Goal: Task Accomplishment & Management: Manage account settings

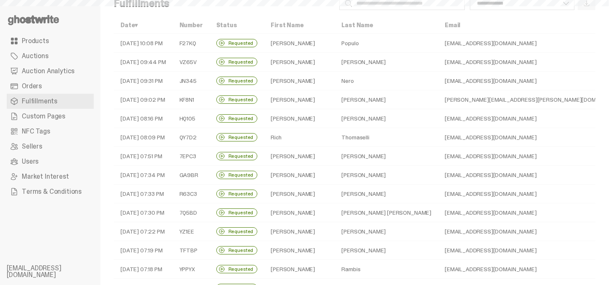
select select
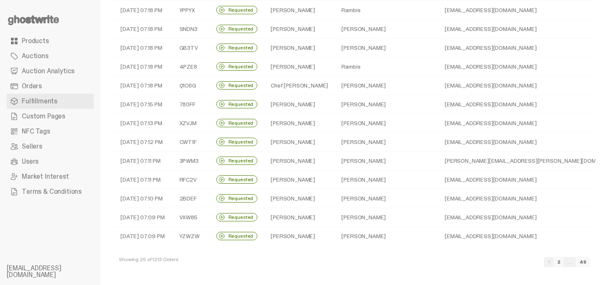
scroll to position [276, 0]
drag, startPoint x: 270, startPoint y: 87, endPoint x: 353, endPoint y: 88, distance: 83.3
click at [353, 88] on tr "09-02-25 07:18 PM Q1C6G Requested Chef Garry DeLucia chezgman@yahoo.com Las Veg…" at bounding box center [472, 85] width 717 height 19
copy tr "Chef Garry DeLucia"
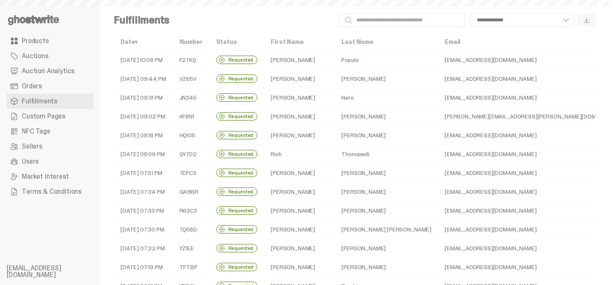
scroll to position [276, 0]
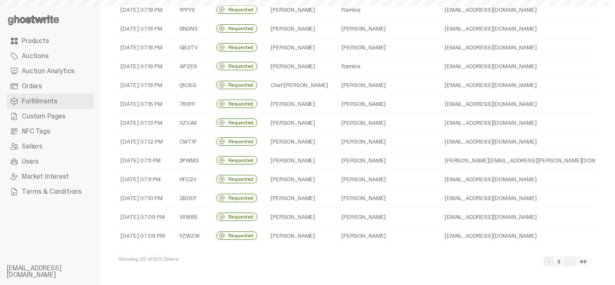
select select
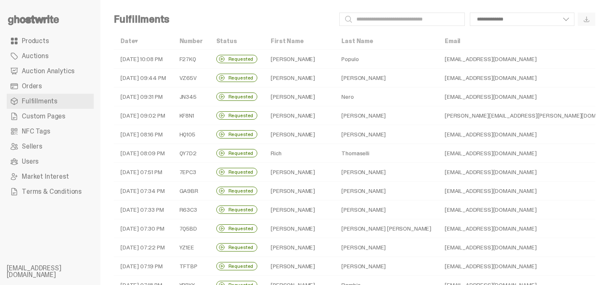
scroll to position [0, 0]
drag, startPoint x: 276, startPoint y: 62, endPoint x: 349, endPoint y: 62, distance: 73.6
click at [349, 62] on tr "[DATE] 10:08 PM F27KQ Requested [PERSON_NAME] [EMAIL_ADDRESS][DOMAIN_NAME] [GEO…" at bounding box center [472, 60] width 717 height 19
click at [318, 13] on div "**********" at bounding box center [354, 280] width 508 height 561
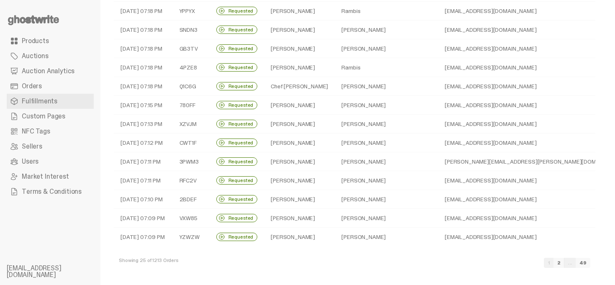
scroll to position [276, 0]
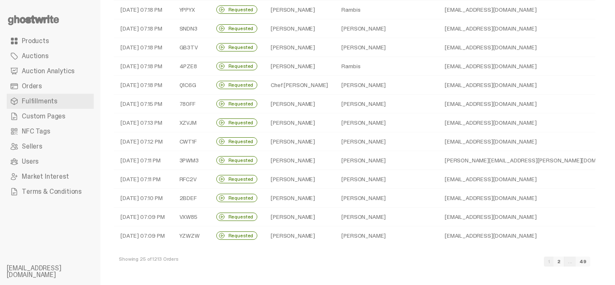
click at [564, 262] on link "2" at bounding box center [559, 261] width 11 height 10
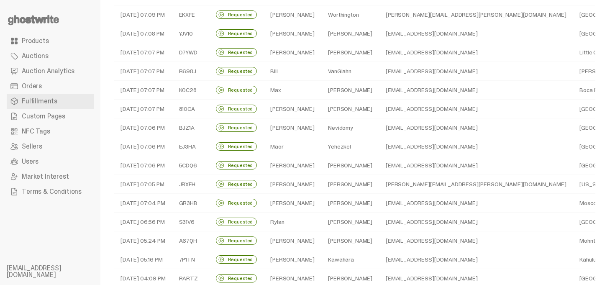
scroll to position [67, 0]
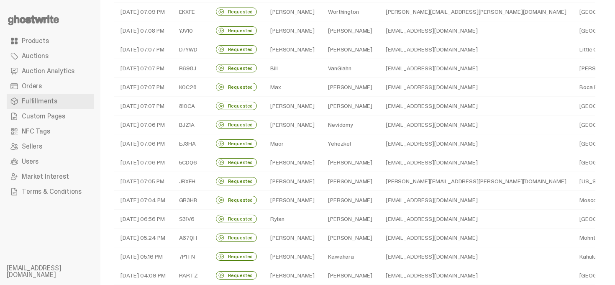
drag, startPoint x: 267, startPoint y: 90, endPoint x: 338, endPoint y: 89, distance: 71.6
click at [338, 89] on tr "09-02-25 07:07 PM K0C28 Requested Max Davis dangerboymax@gmail.com Boca Raton -…" at bounding box center [465, 87] width 703 height 19
copy tr "Max Davis"
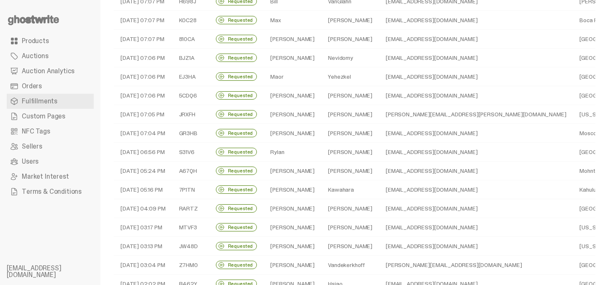
scroll to position [151, 0]
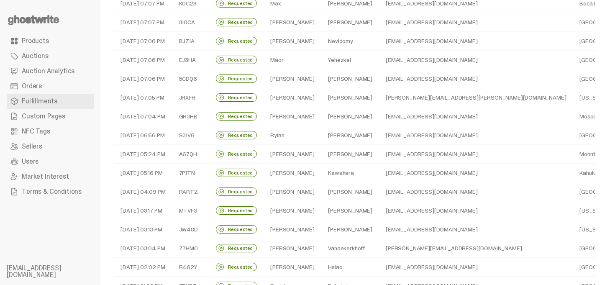
drag, startPoint x: 273, startPoint y: 56, endPoint x: 349, endPoint y: 63, distance: 76.9
click at [349, 63] on tr "09-02-25 07:06 PM EJ3HA Requested Maor Yehezkel maor76@icloud.com Los Angeles -…" at bounding box center [465, 60] width 703 height 19
copy tr "Maor Yehezkel"
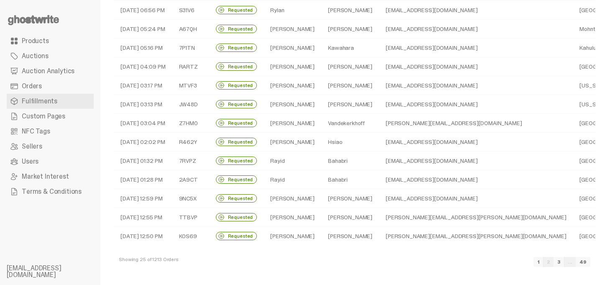
scroll to position [276, 0]
click at [564, 263] on link "3" at bounding box center [559, 261] width 11 height 10
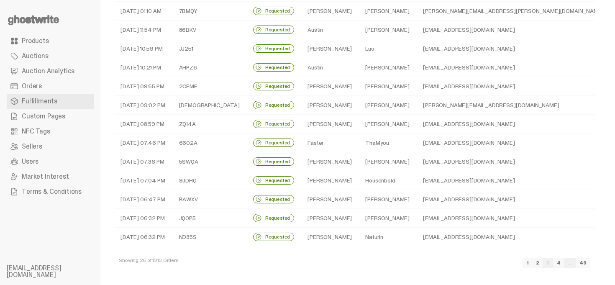
scroll to position [276, 0]
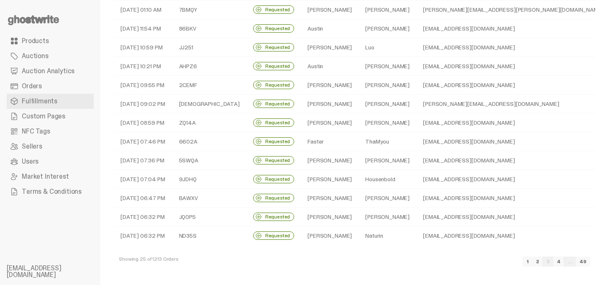
click at [564, 262] on link "4" at bounding box center [558, 261] width 11 height 10
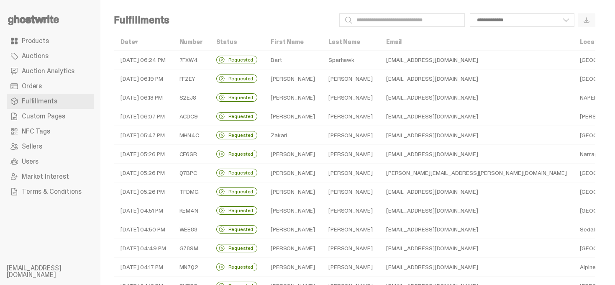
click at [306, 19] on div "**********" at bounding box center [385, 19] width 419 height 13
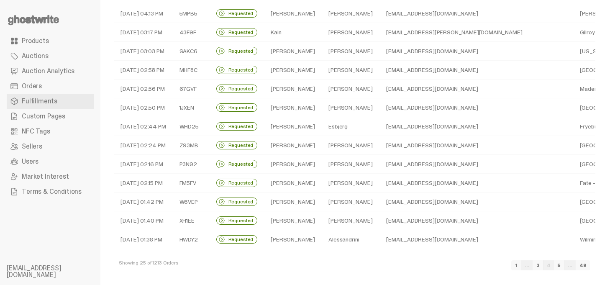
scroll to position [276, 0]
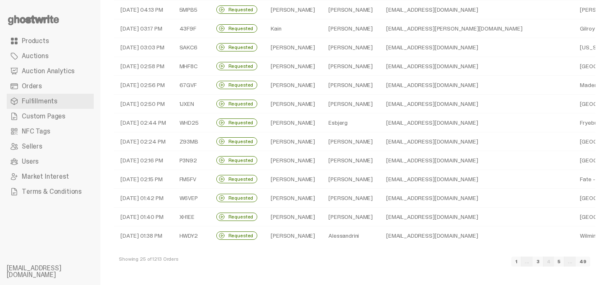
click at [564, 261] on link "5" at bounding box center [559, 261] width 10 height 10
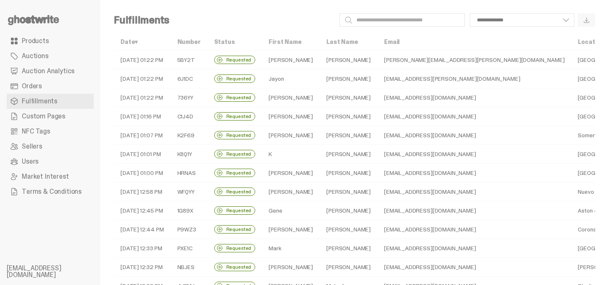
scroll to position [17, 0]
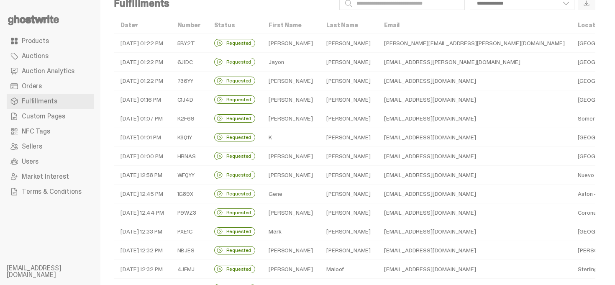
click at [415, 117] on td "jdb378922@gmail.com" at bounding box center [474, 118] width 194 height 19
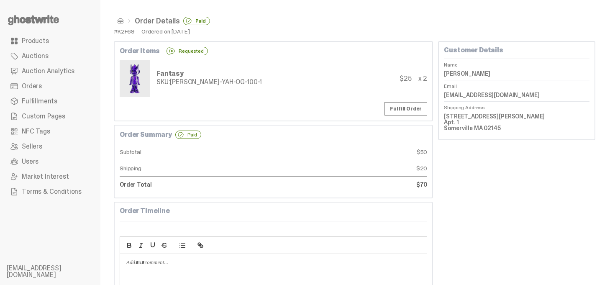
click at [457, 73] on dd "Joey Barry" at bounding box center [517, 73] width 146 height 13
copy dl "Joey Barry"
